Goal: Find specific page/section: Find specific page/section

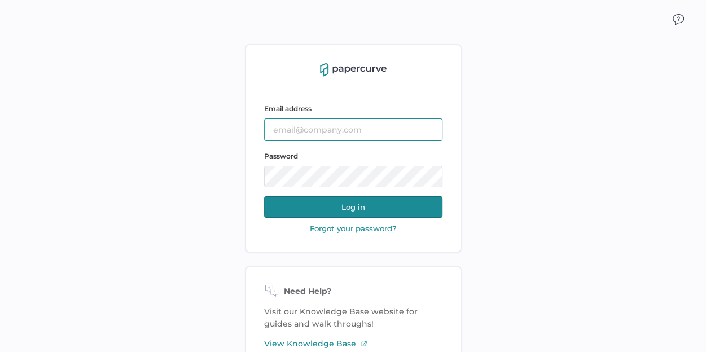
type input "[EMAIL_ADDRESS][DOMAIN_NAME]"
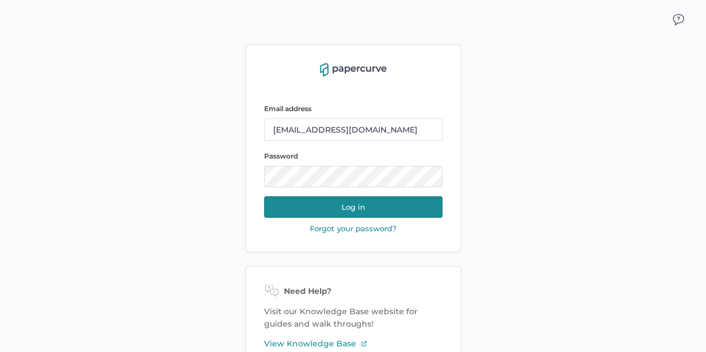
click at [368, 205] on button "Log in" at bounding box center [353, 206] width 178 height 21
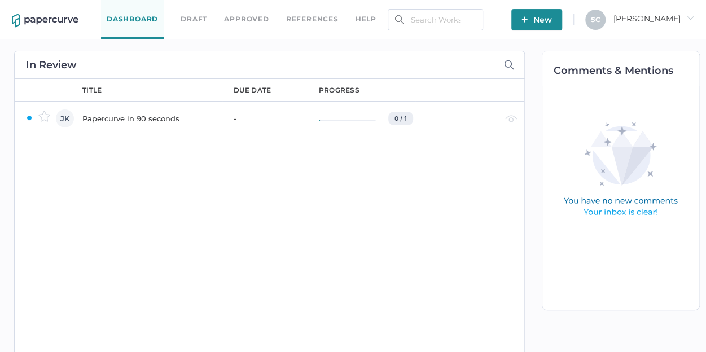
click at [237, 20] on link "Approved" at bounding box center [246, 19] width 45 height 12
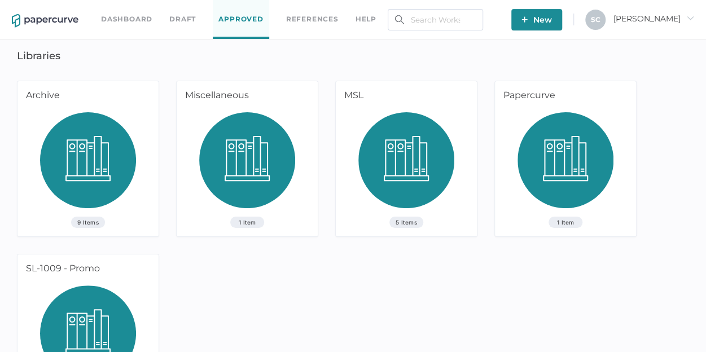
click at [49, 296] on img at bounding box center [88, 338] width 96 height 104
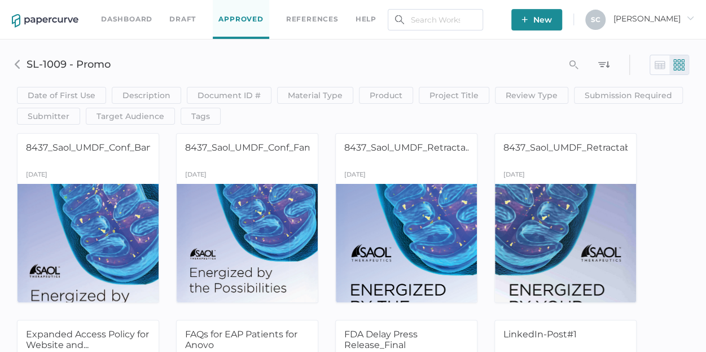
click at [14, 68] on img at bounding box center [17, 64] width 9 height 9
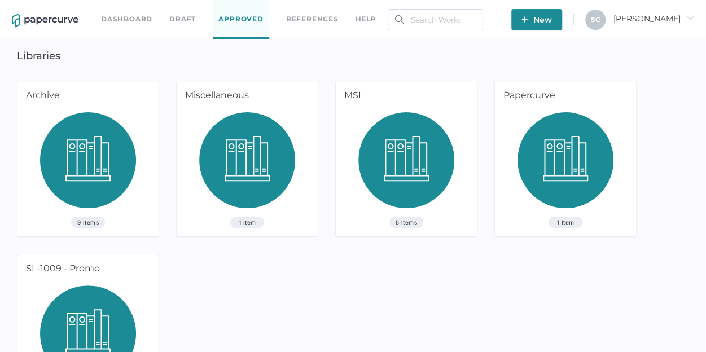
click at [239, 141] on img at bounding box center [247, 164] width 96 height 104
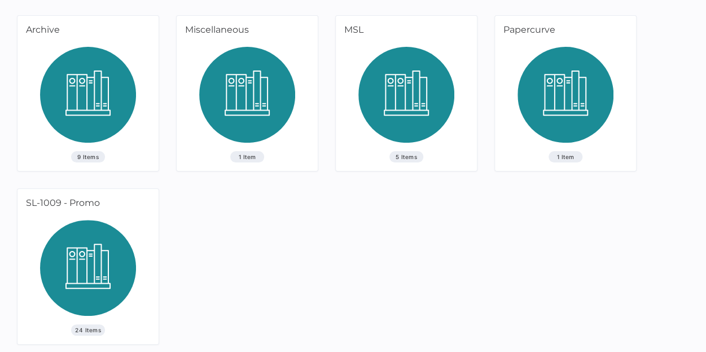
click at [91, 282] on img at bounding box center [88, 272] width 96 height 104
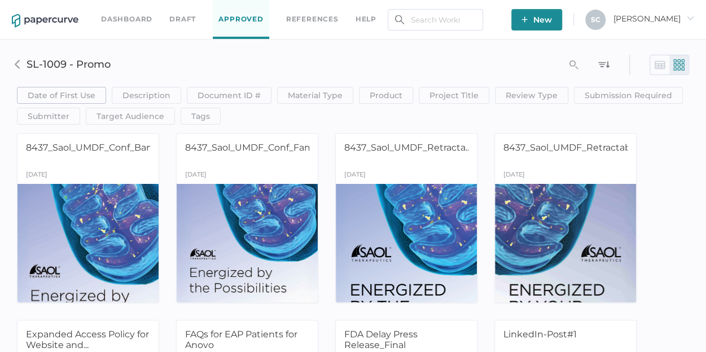
click at [62, 96] on span "Date of First Use" at bounding box center [62, 95] width 68 height 16
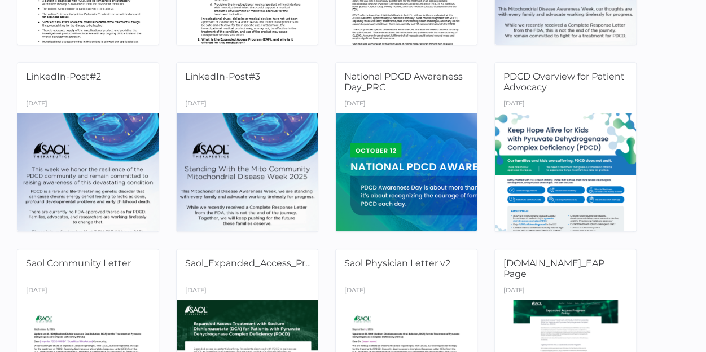
scroll to position [452, 0]
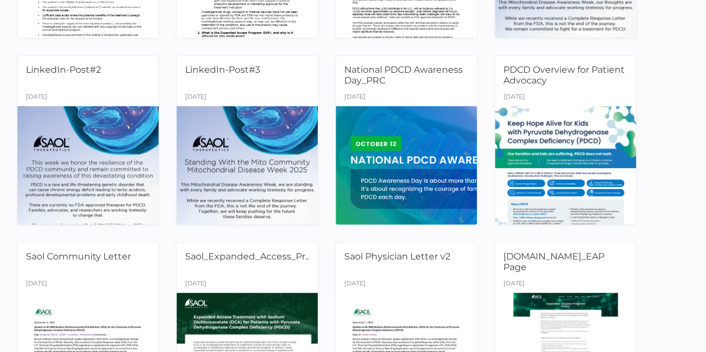
click at [371, 150] on div at bounding box center [406, 165] width 141 height 119
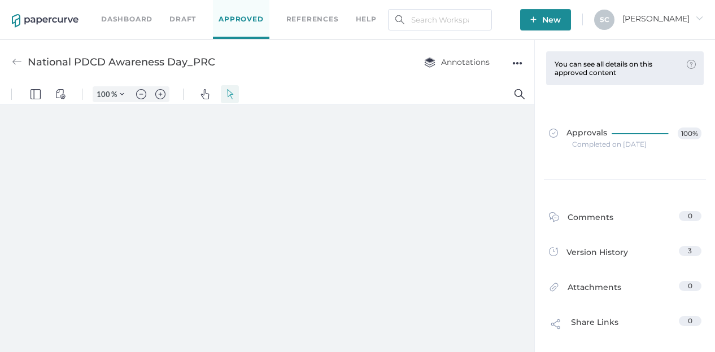
type input "80"
